Goal: Information Seeking & Learning: Learn about a topic

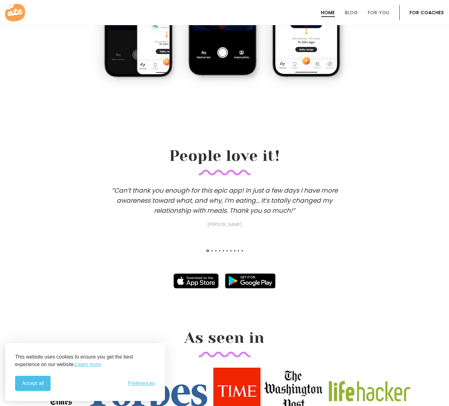
scroll to position [385, 0]
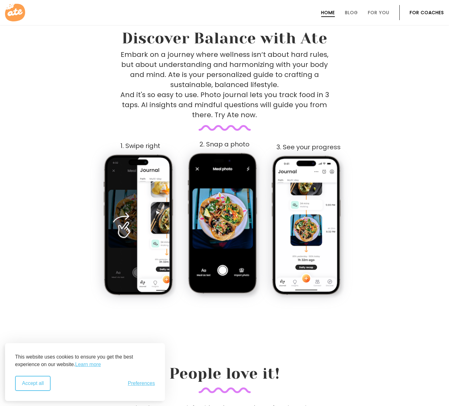
click at [45, 384] on button "Accept all" at bounding box center [32, 383] width 35 height 15
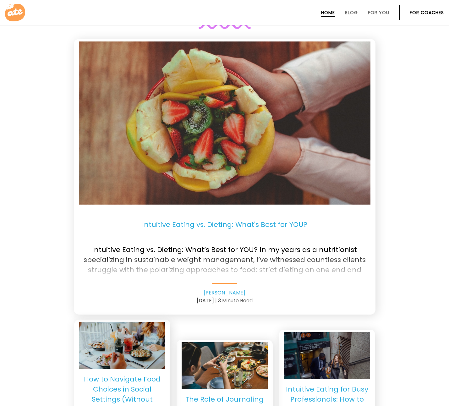
scroll to position [1538, 0]
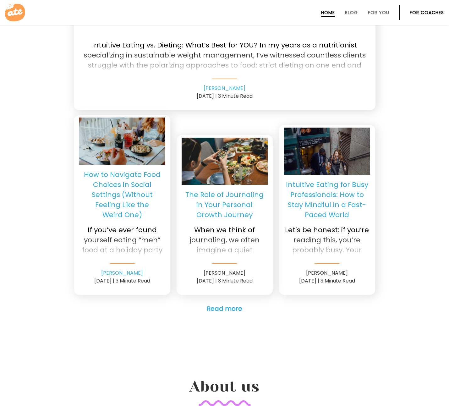
click at [234, 199] on p "The Role of Journaling in Your Personal Growth Journey" at bounding box center [225, 205] width 86 height 30
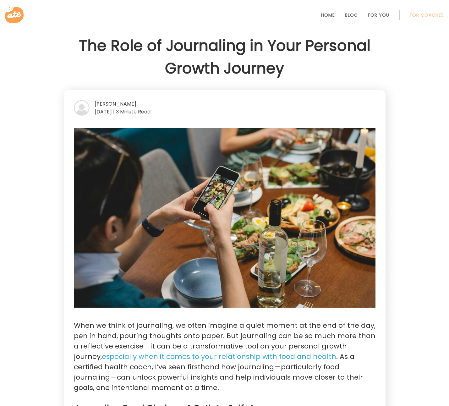
click at [14, 13] on icon at bounding box center [14, 15] width 19 height 16
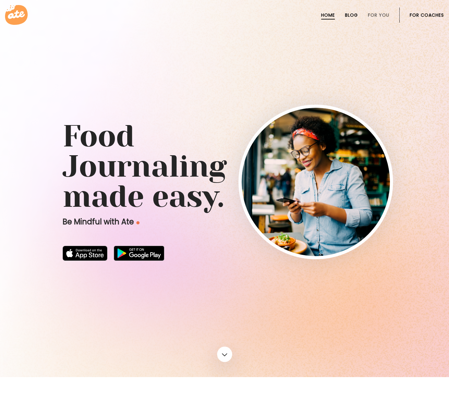
click at [354, 14] on link "Blog" at bounding box center [351, 15] width 13 height 5
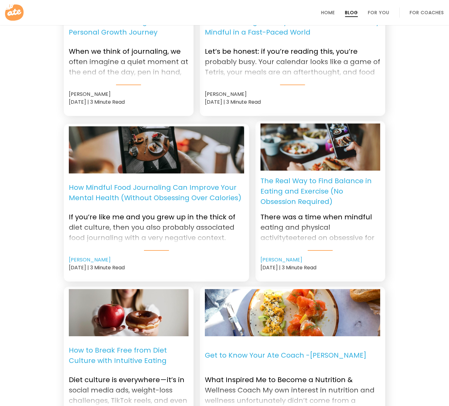
scroll to position [608, 0]
